Goal: Information Seeking & Learning: Learn about a topic

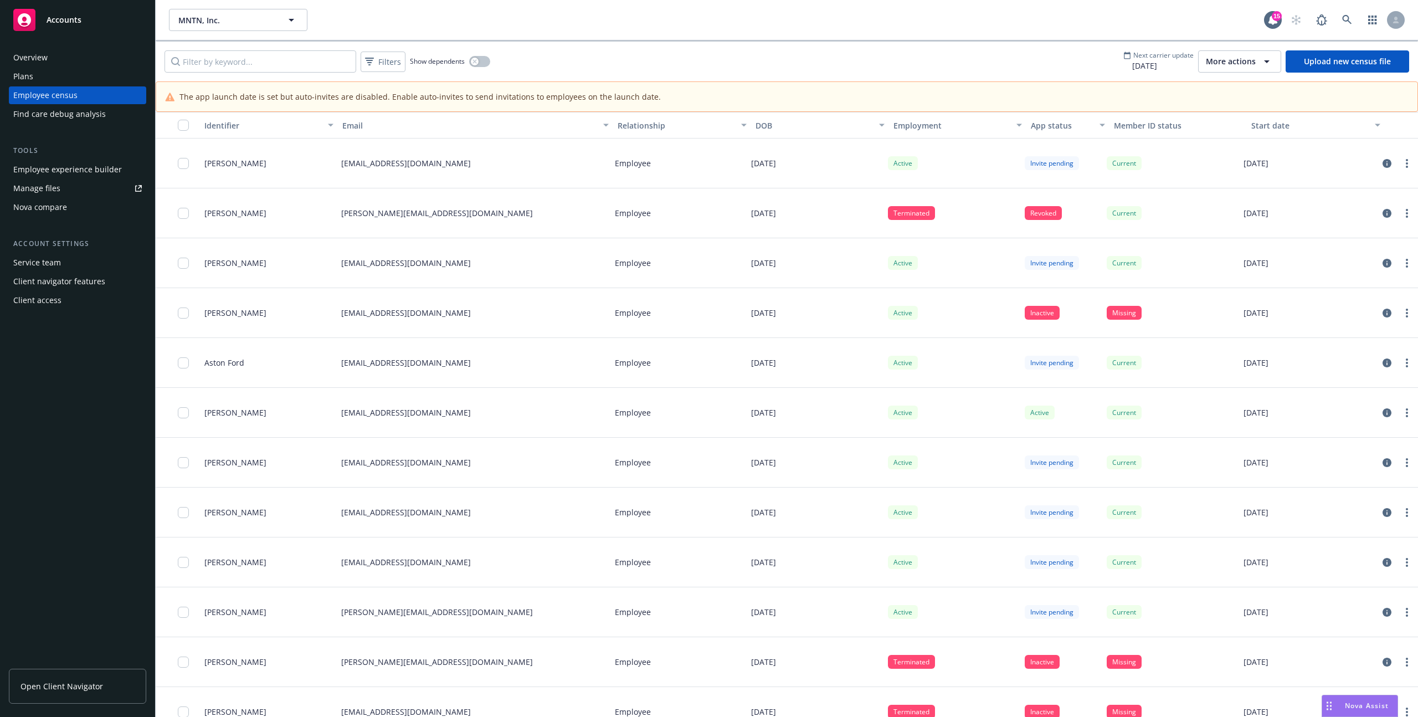
click at [60, 174] on div "Employee experience builder" at bounding box center [67, 170] width 109 height 18
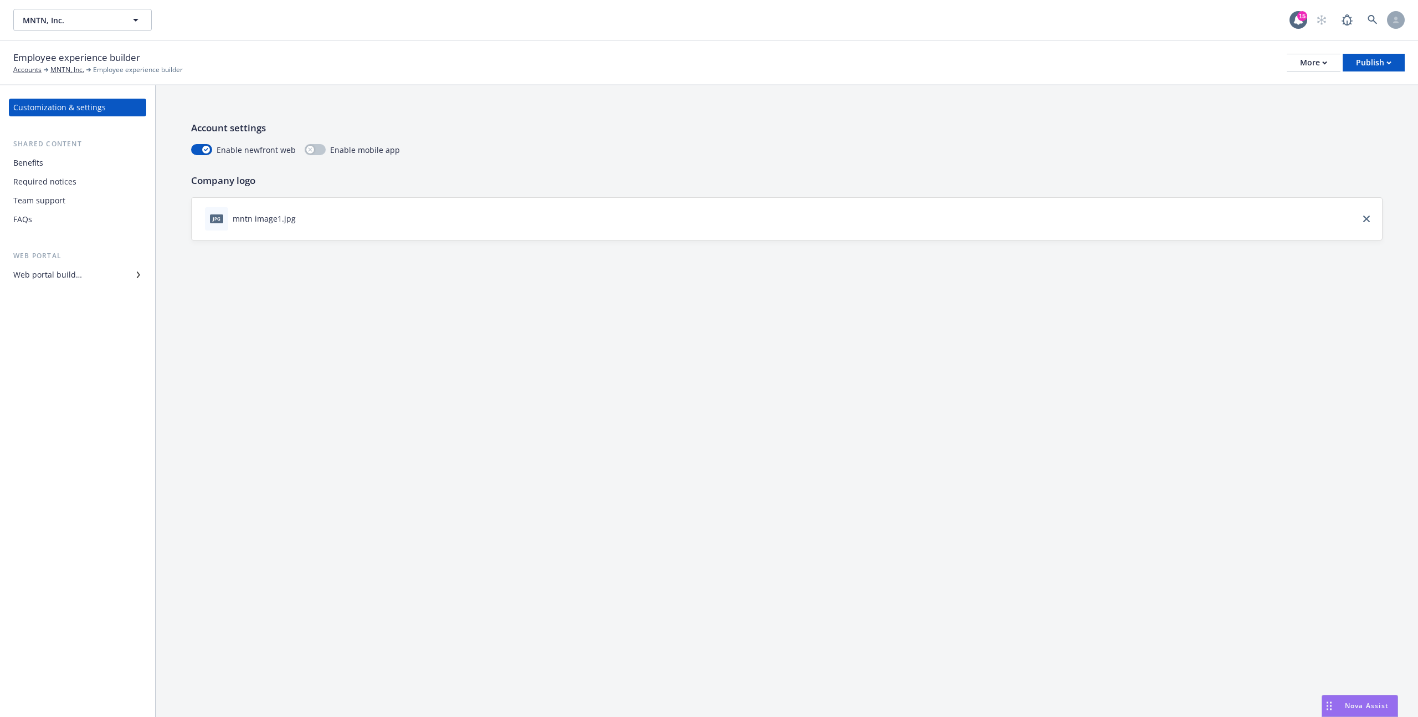
click at [63, 170] on div "Benefits" at bounding box center [77, 163] width 129 height 18
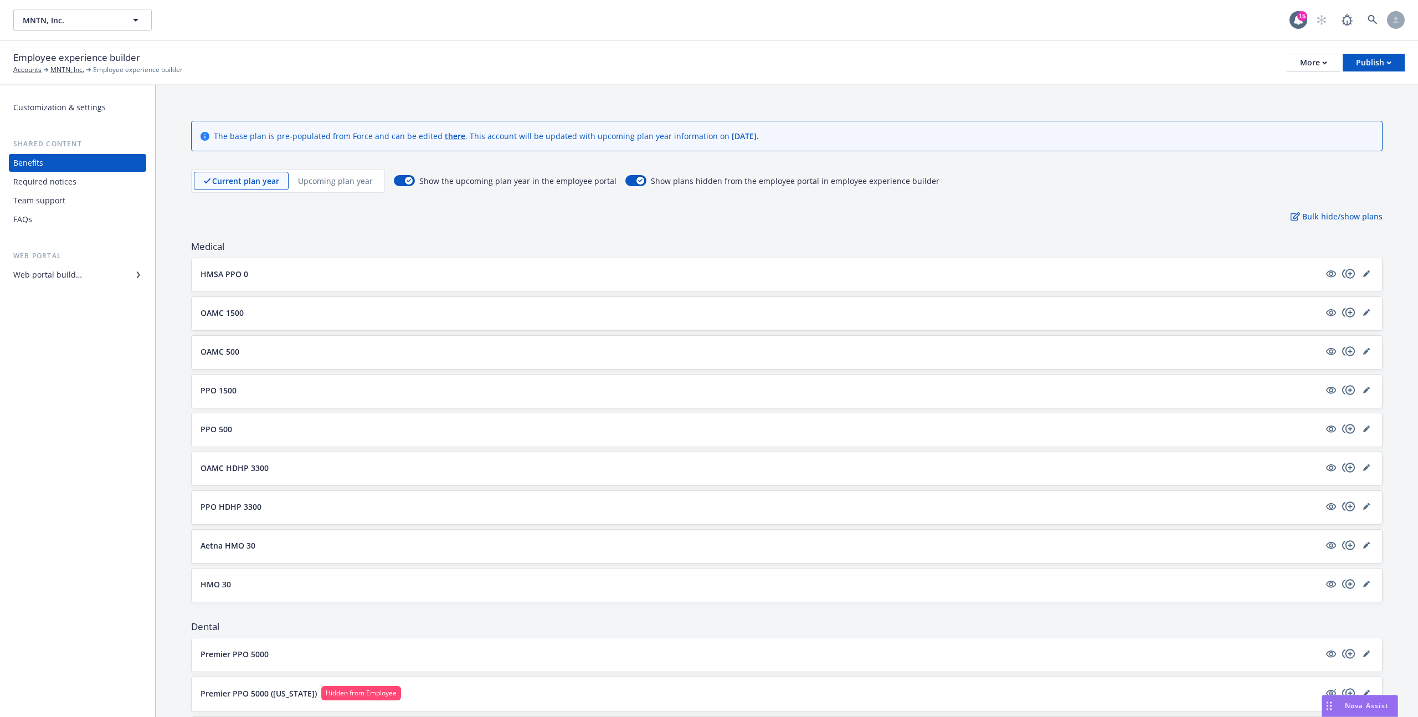
click at [87, 173] on div "Required notices" at bounding box center [77, 182] width 129 height 18
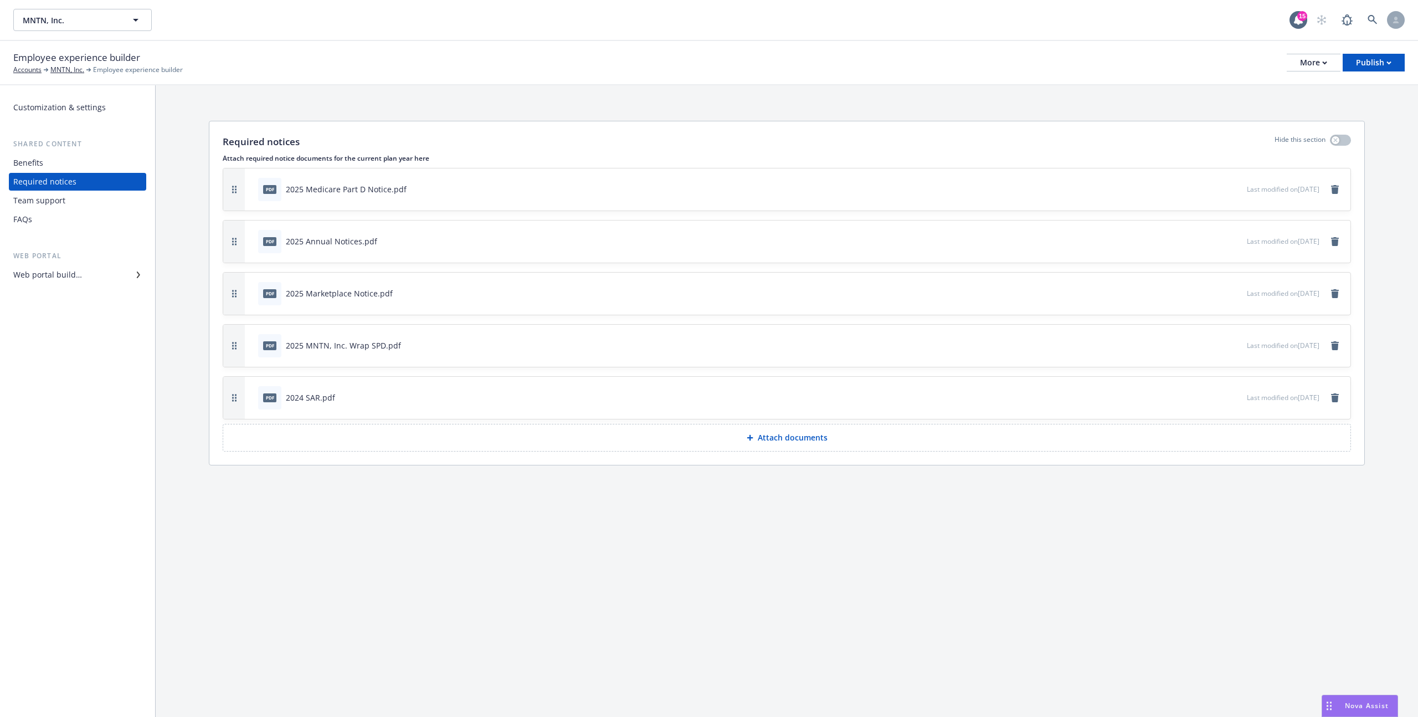
click at [81, 201] on div "Team support" at bounding box center [77, 201] width 129 height 18
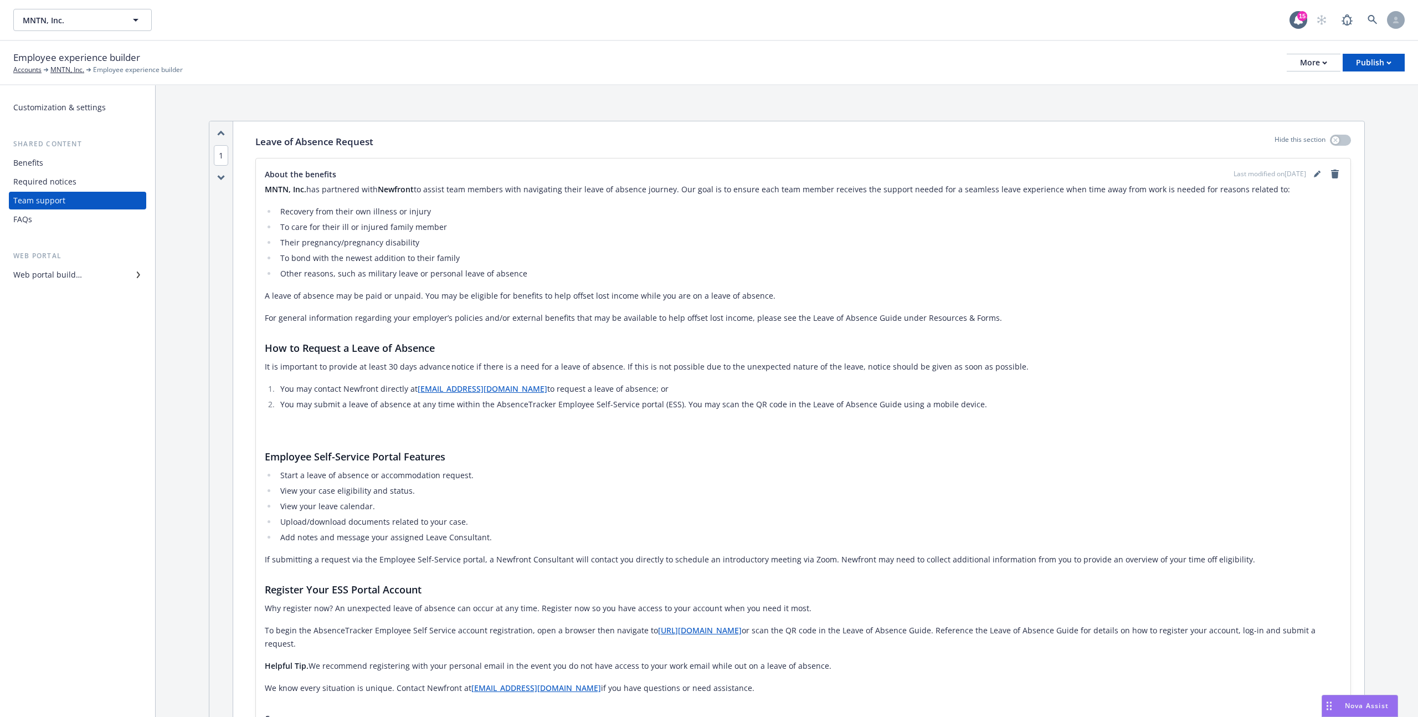
click at [51, 268] on div "Web portal builder" at bounding box center [47, 275] width 69 height 18
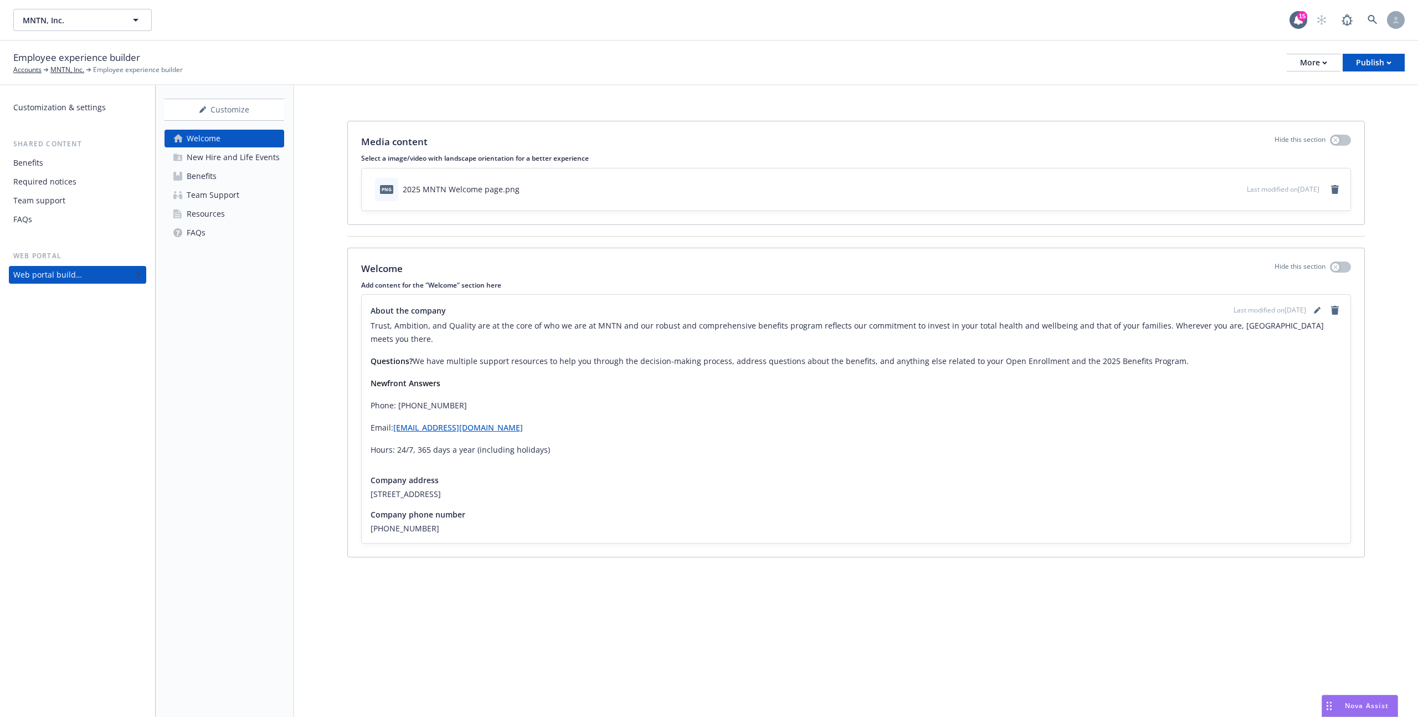
click at [222, 160] on div "New Hire and Life Events" at bounding box center [233, 157] width 93 height 18
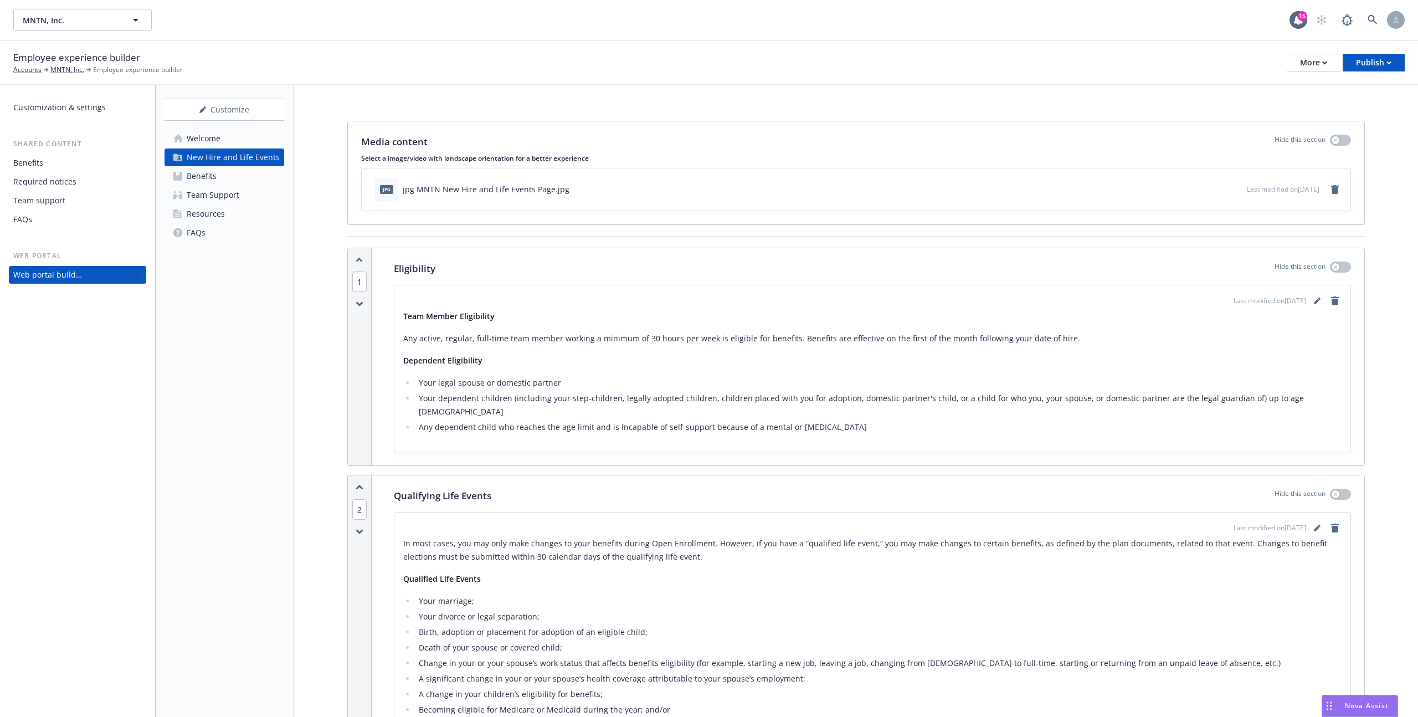
scroll to position [137, 0]
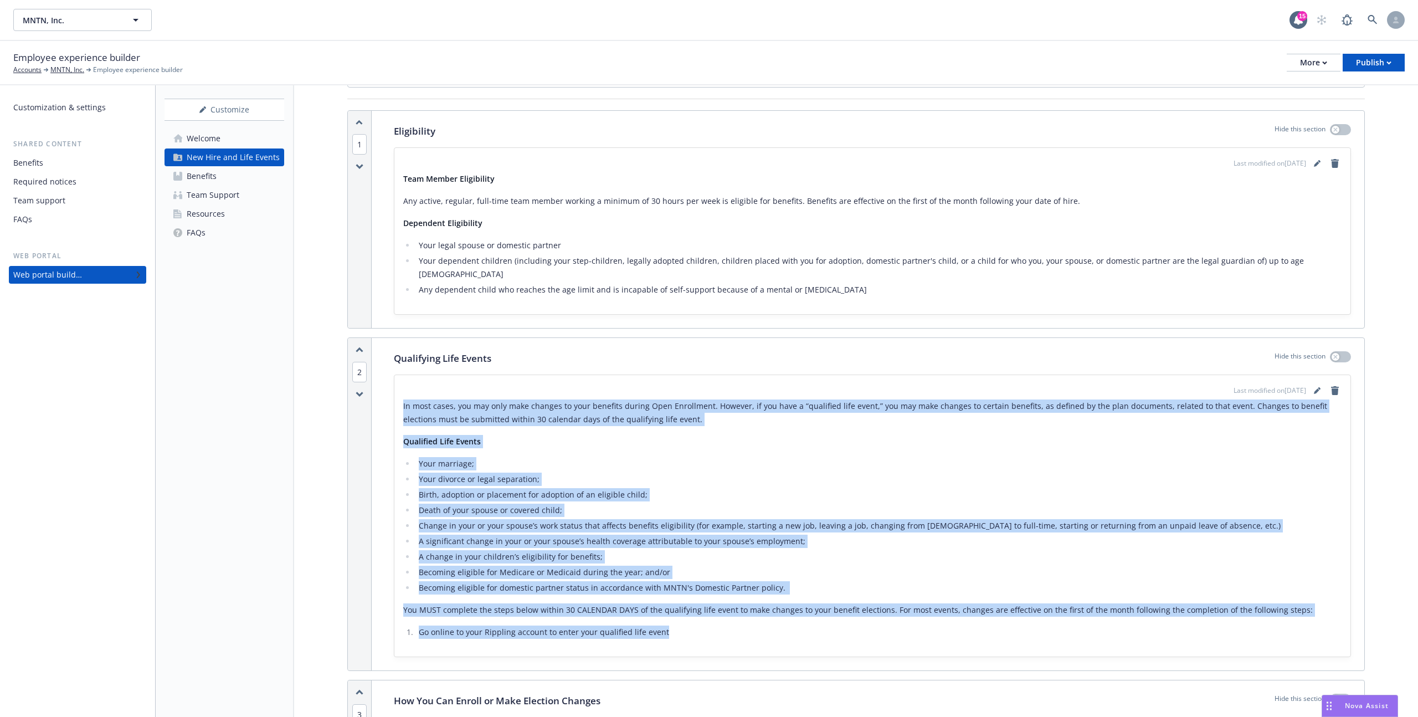
drag, startPoint x: 398, startPoint y: 392, endPoint x: 690, endPoint y: 619, distance: 369.9
click at [690, 619] on div "Last modified on 11/15/2024 In most cases, you may only make changes to your be…" at bounding box center [872, 515] width 956 height 281
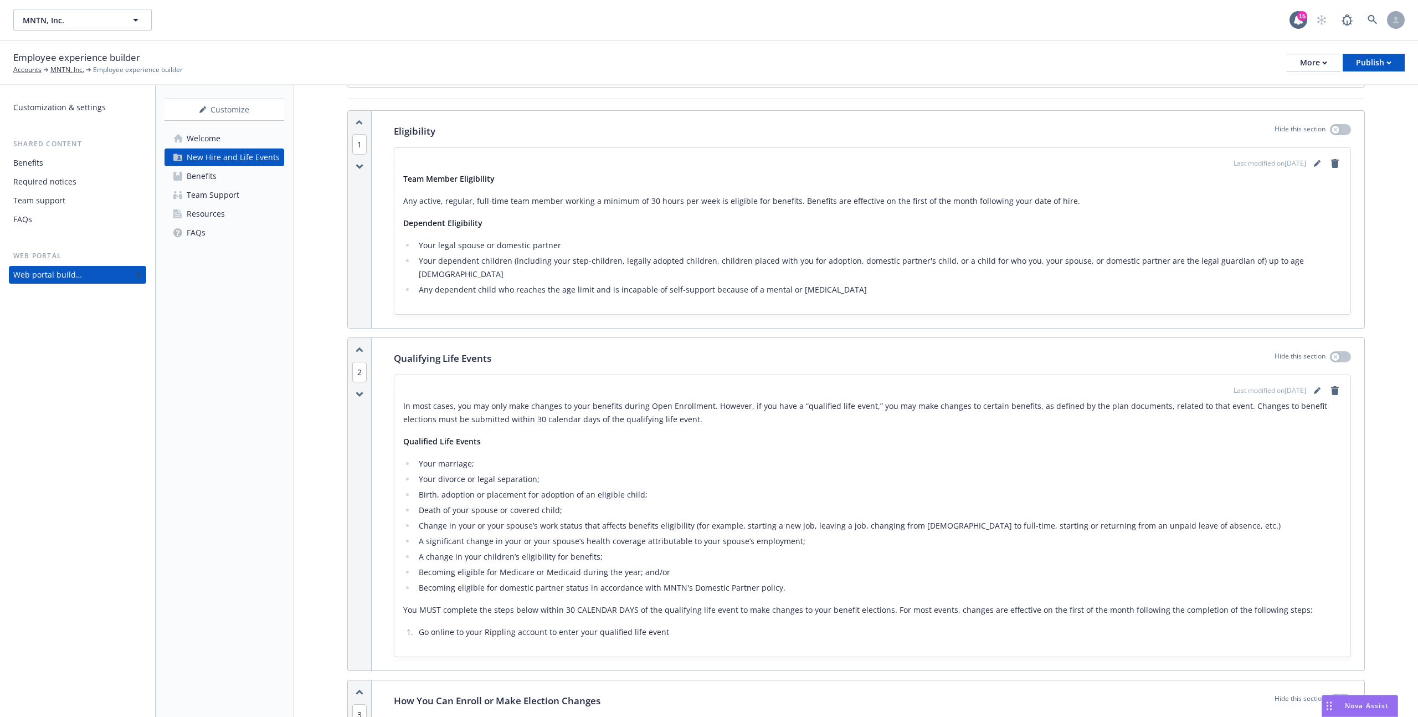
click at [450, 252] on ul "Your legal spouse or domestic partner​ Your dependent children (including your …" at bounding box center [872, 268] width 938 height 58
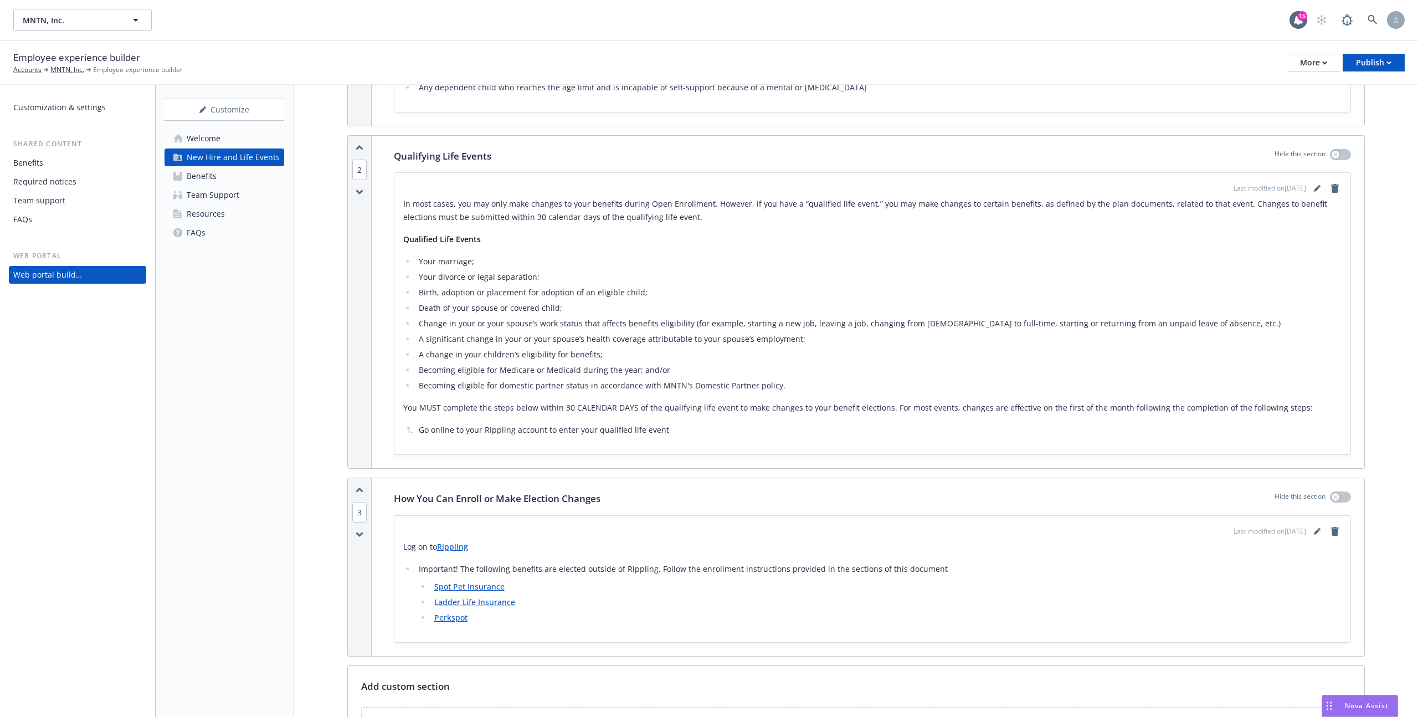
scroll to position [256, 0]
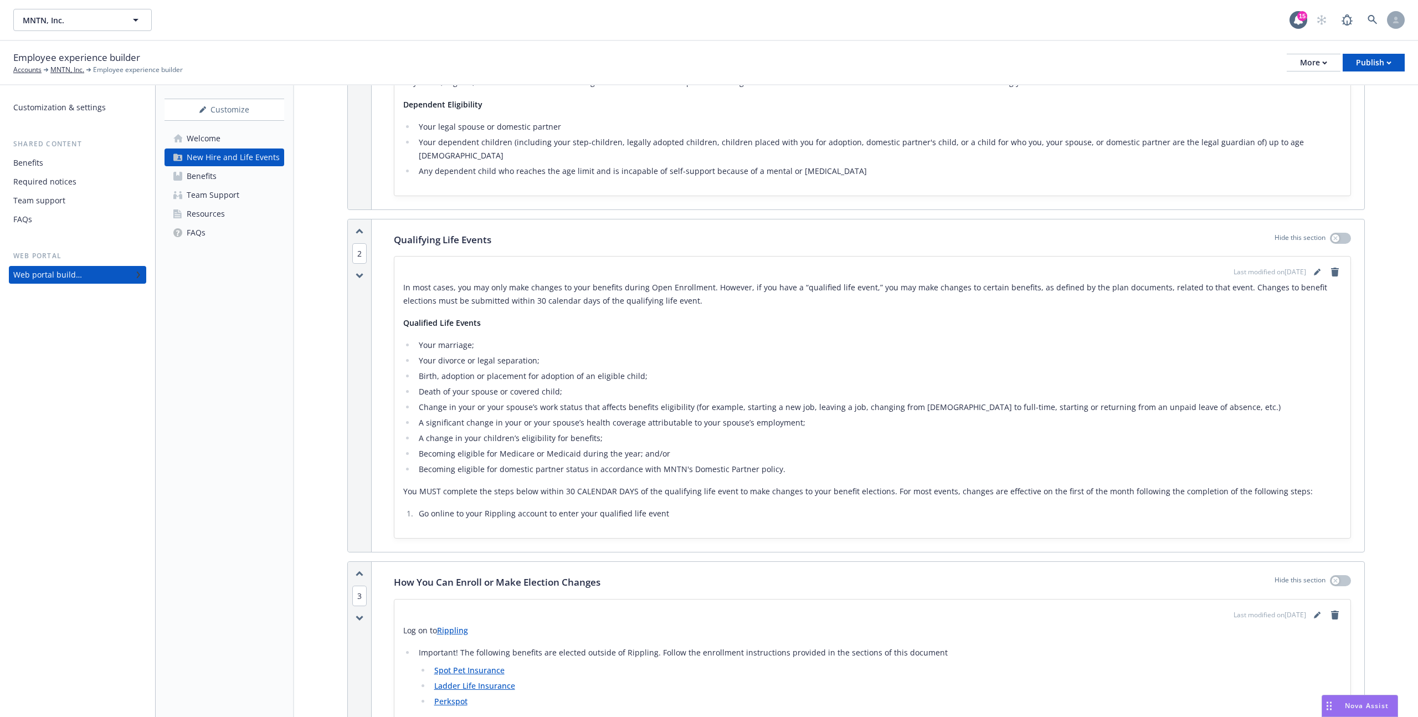
click at [200, 172] on div "Benefits" at bounding box center [202, 176] width 30 height 18
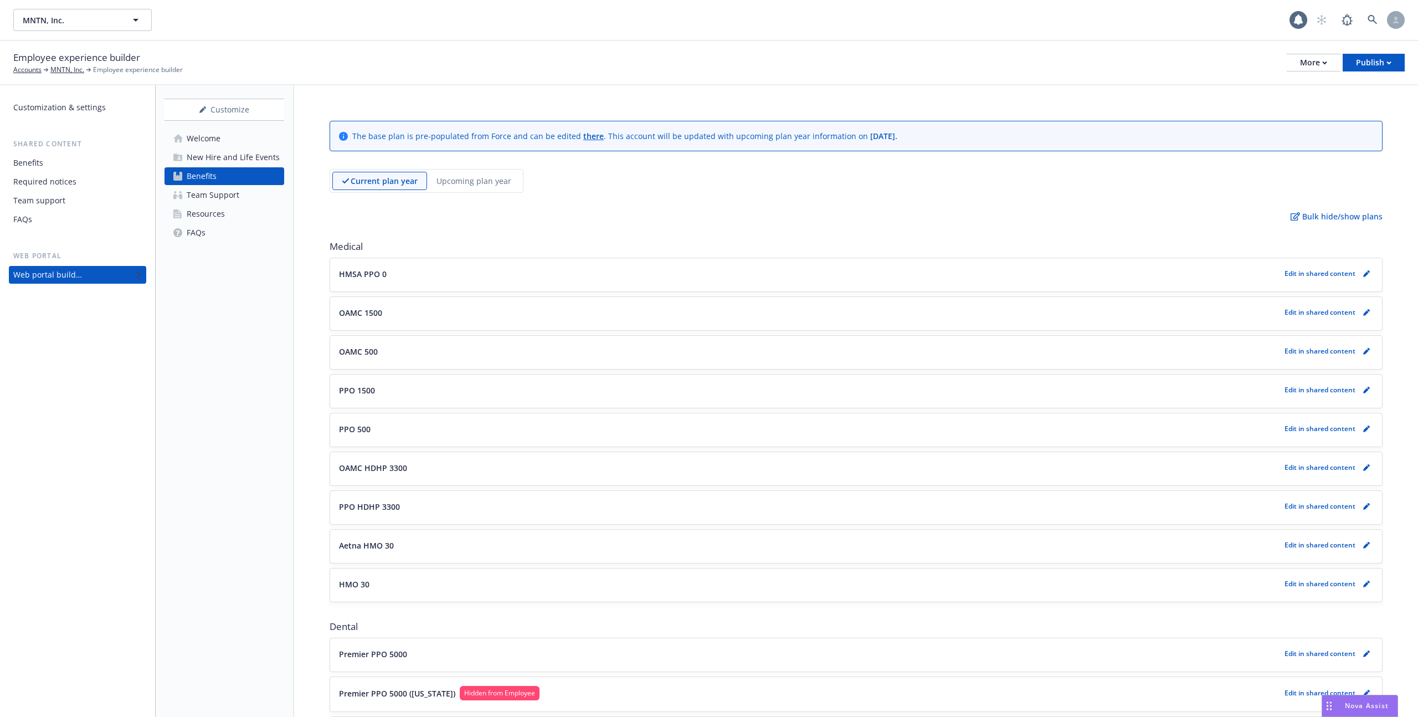
click at [219, 194] on div "Team Support" at bounding box center [213, 195] width 53 height 18
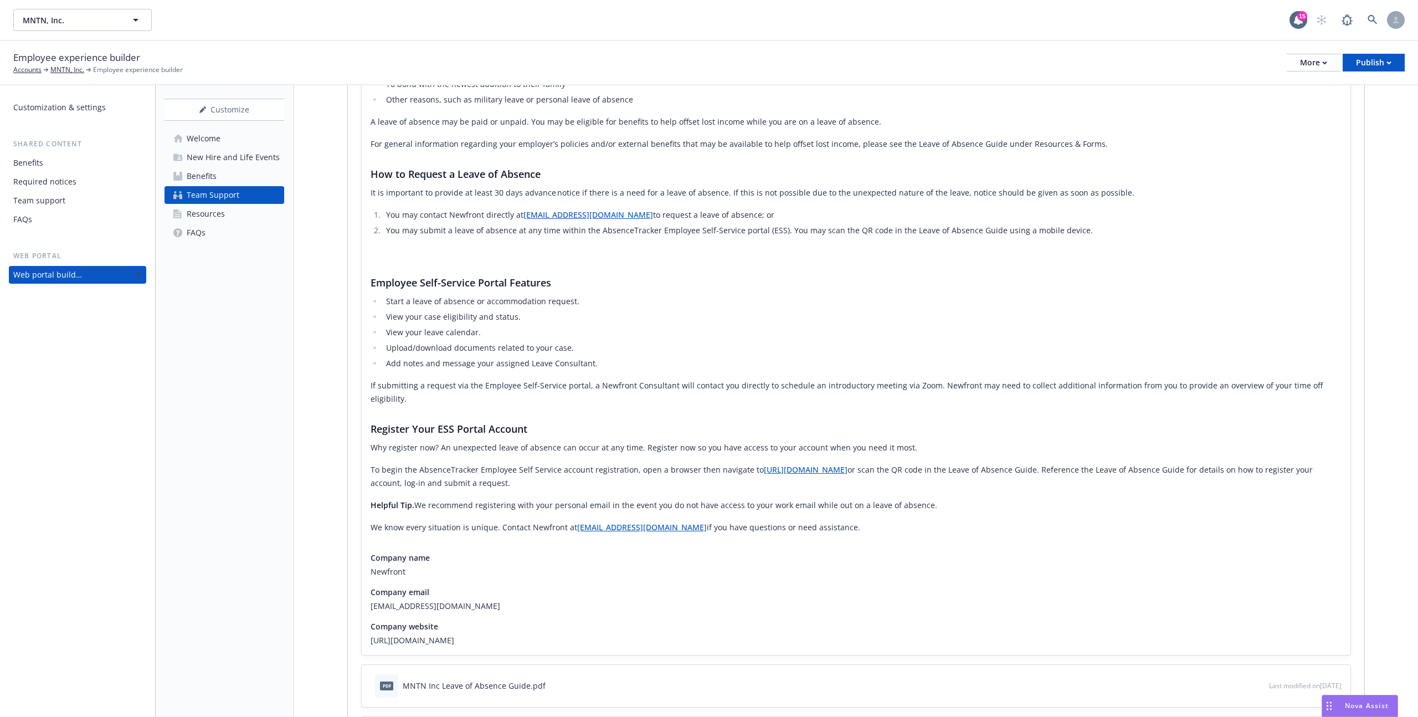
scroll to position [307, 0]
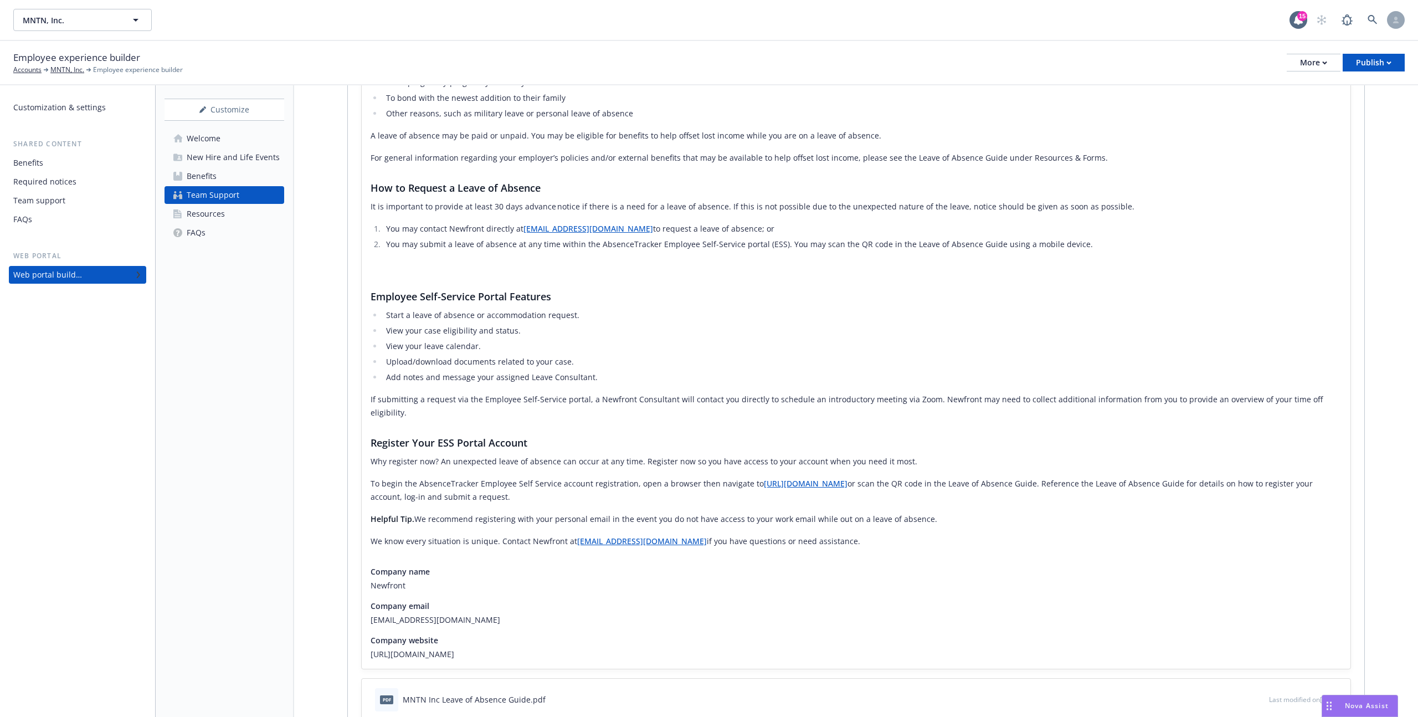
click at [221, 218] on div "Resources" at bounding box center [206, 214] width 38 height 18
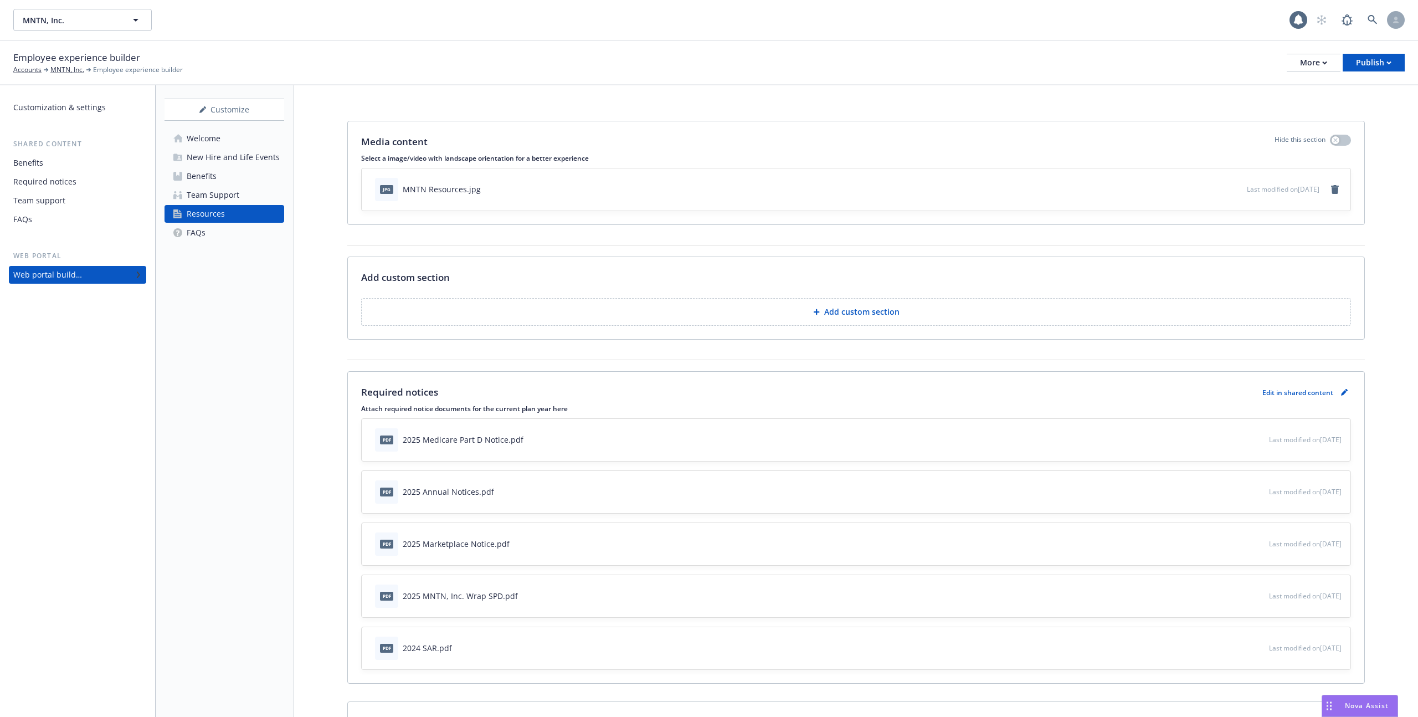
click at [223, 231] on link "FAQs" at bounding box center [225, 233] width 120 height 18
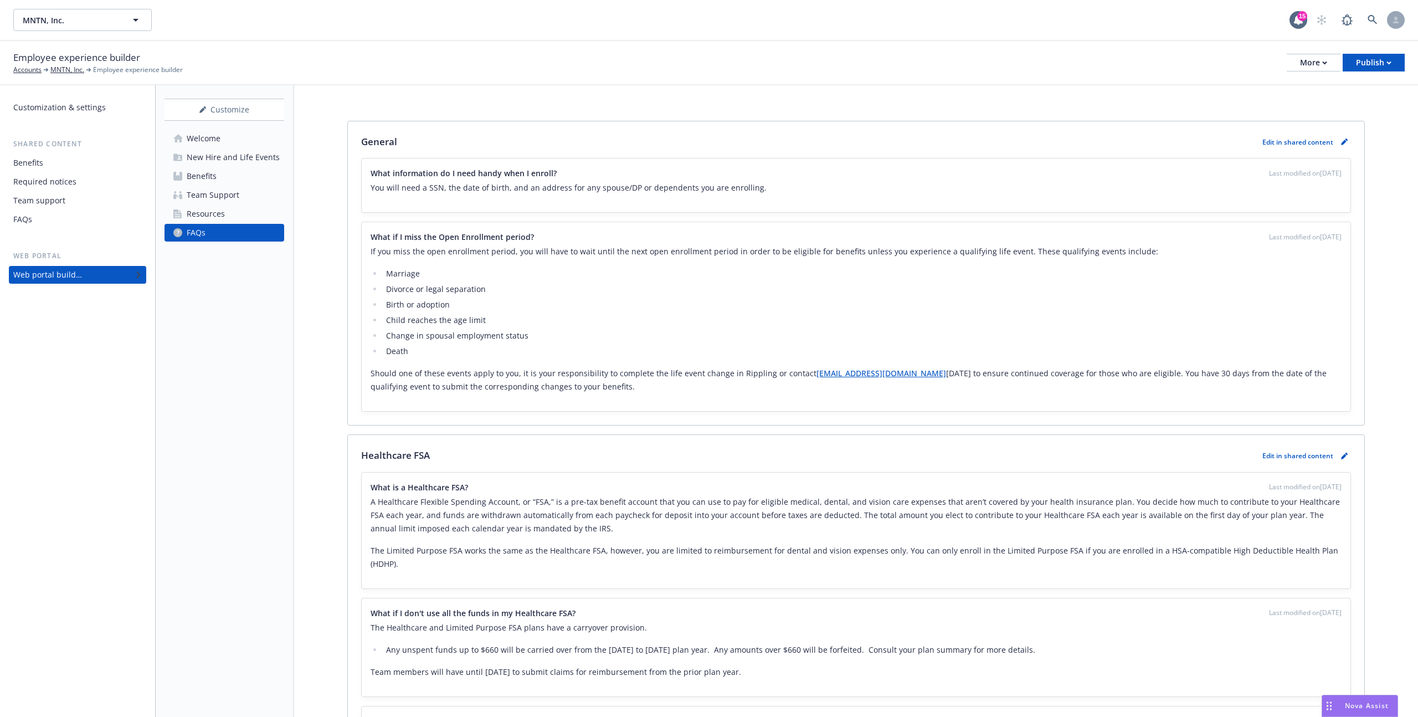
drag, startPoint x: 369, startPoint y: 247, endPoint x: 630, endPoint y: 385, distance: 294.6
click at [630, 385] on div "What if I miss the Open Enrollment period? Last modified on 11/14/2024 If you m…" at bounding box center [856, 316] width 989 height 189
copy div "If you miss the open enrollment period, you will have to wait until the next op…"
click at [422, 324] on li "Child reaches the age limit" at bounding box center [862, 320] width 959 height 13
drag, startPoint x: 594, startPoint y: 389, endPoint x: 351, endPoint y: 374, distance: 243.0
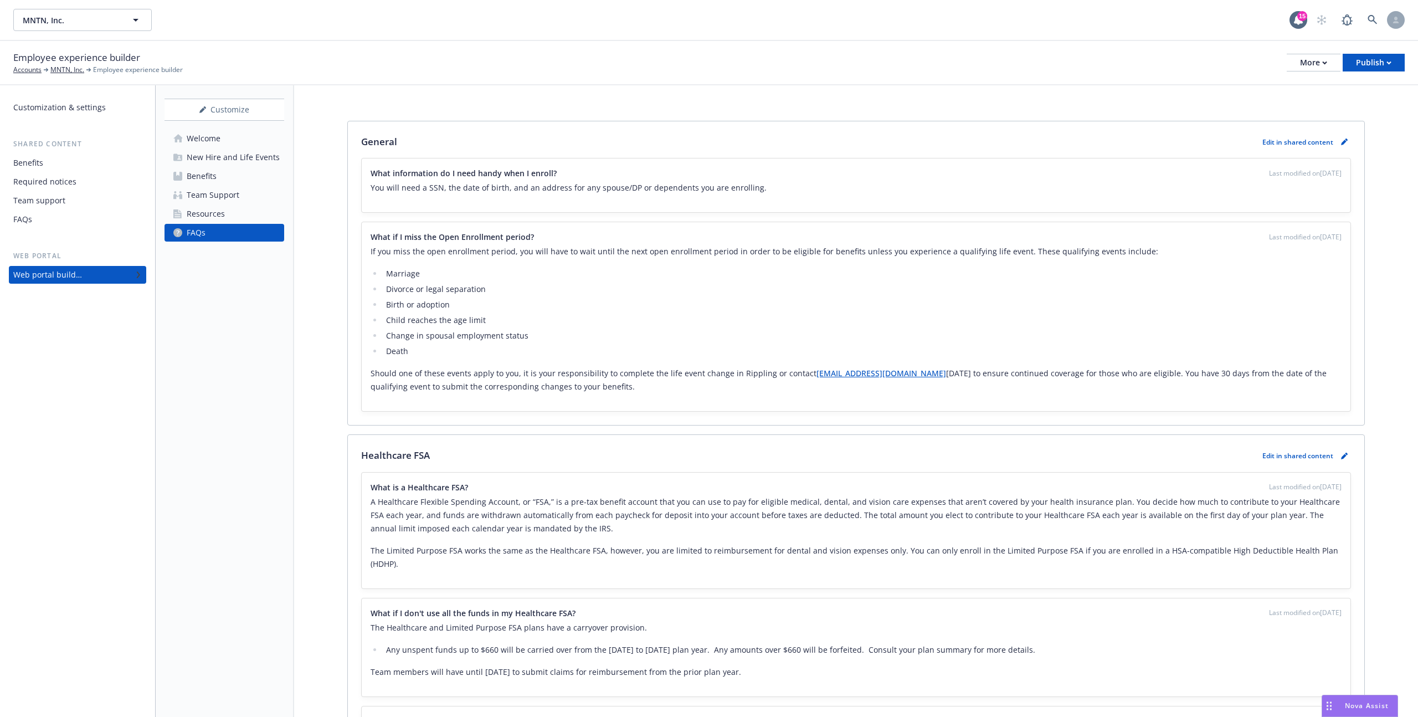
click at [351, 374] on div "General Edit in shared content What information do I need handy when I enroll? …" at bounding box center [856, 273] width 1016 height 304
copy p "Should one of these events apply to you, it is your responsibility to complete …"
